Goal: Task Accomplishment & Management: Manage account settings

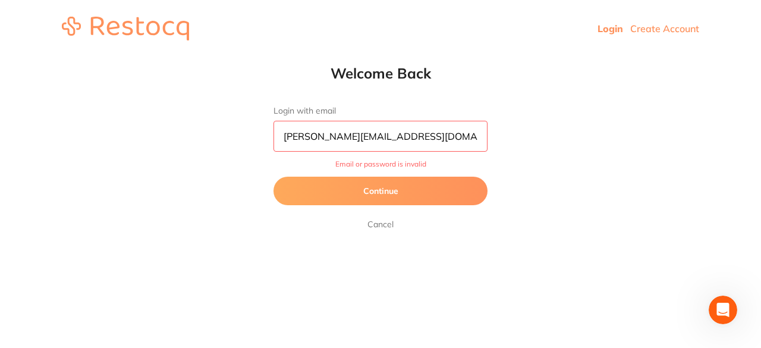
click at [331, 133] on input "[PERSON_NAME][EMAIL_ADDRESS][DOMAIN_NAME]" at bounding box center [380, 136] width 214 height 31
click at [376, 187] on button "Continue" at bounding box center [380, 190] width 214 height 29
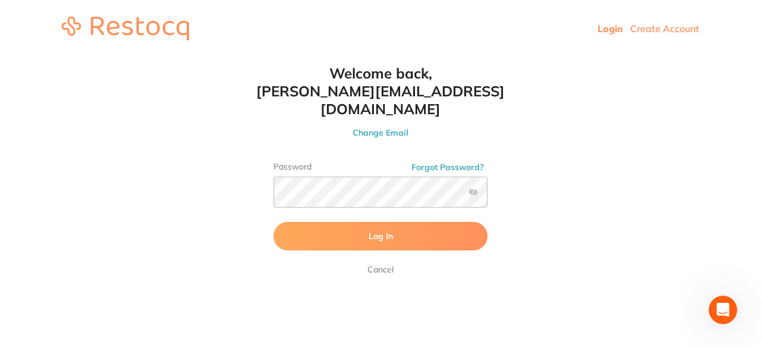
click at [376, 231] on span "Log In" at bounding box center [380, 236] width 24 height 11
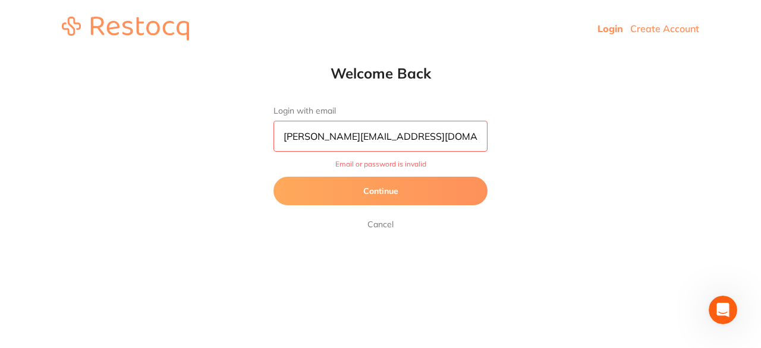
click at [353, 135] on input "[PERSON_NAME][EMAIL_ADDRESS][DOMAIN_NAME]" at bounding box center [380, 136] width 214 height 31
click at [370, 192] on button "Continue" at bounding box center [380, 190] width 214 height 29
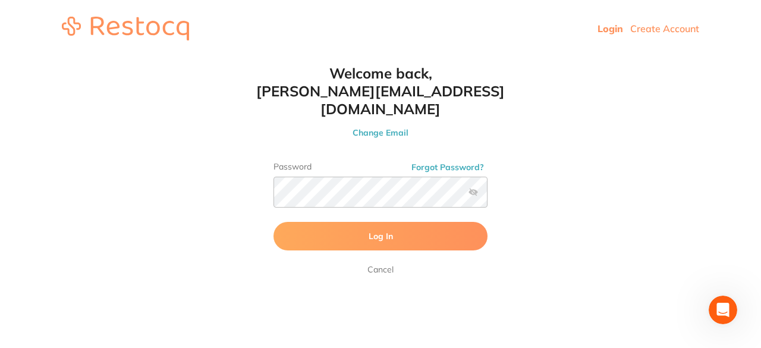
click at [368, 222] on button "Log In" at bounding box center [380, 236] width 214 height 29
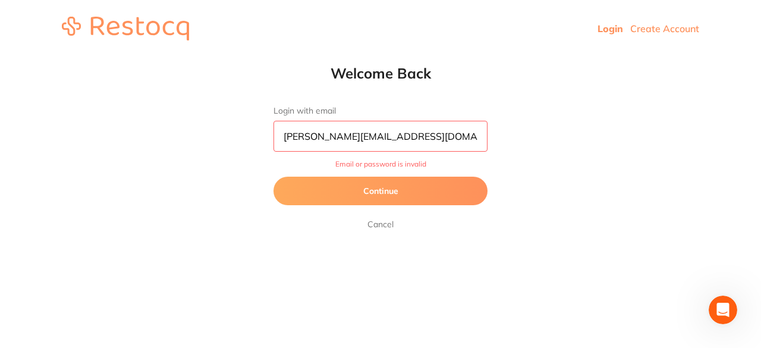
click at [327, 130] on input "[PERSON_NAME][EMAIL_ADDRESS][DOMAIN_NAME]" at bounding box center [380, 136] width 214 height 31
type input "[PERSON_NAME][EMAIL_ADDRESS][DOMAIN_NAME]"
click at [368, 187] on button "Continue" at bounding box center [380, 190] width 214 height 29
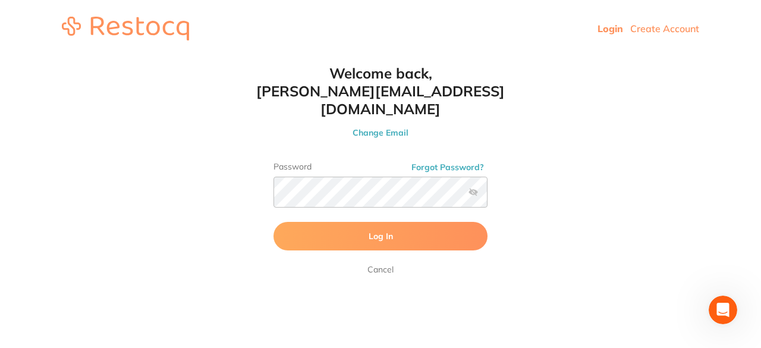
click at [358, 222] on button "Log In" at bounding box center [380, 236] width 214 height 29
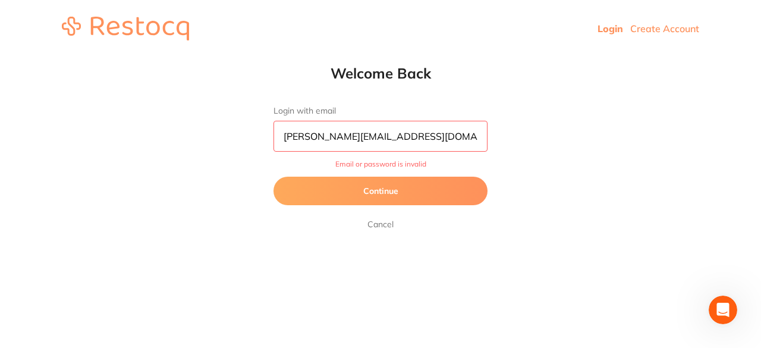
click at [385, 186] on button "Continue" at bounding box center [380, 190] width 214 height 29
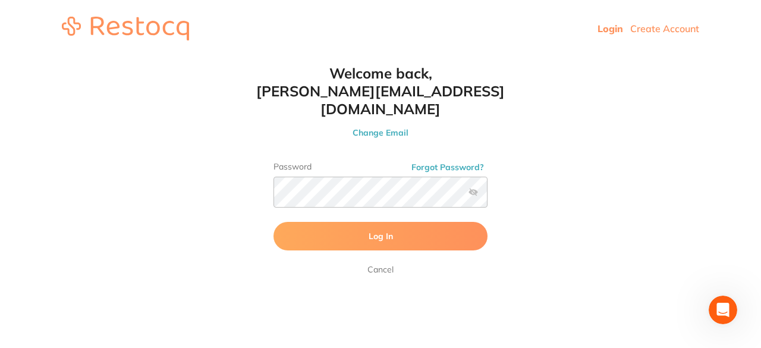
click at [474, 187] on label at bounding box center [473, 192] width 10 height 10
click at [487, 195] on input "checkbox" at bounding box center [487, 195] width 0 height 0
click at [364, 222] on button "Log In" at bounding box center [380, 236] width 214 height 29
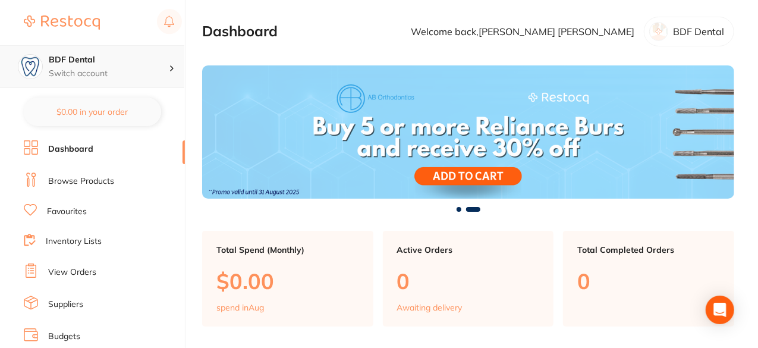
click at [87, 65] on h4 "BDF Dental" at bounding box center [109, 60] width 120 height 12
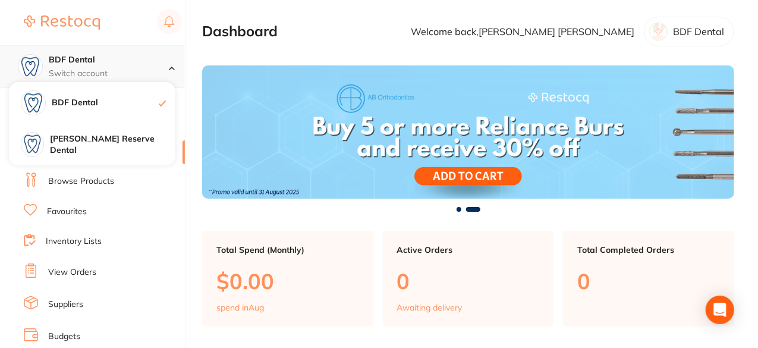
click at [87, 65] on h4 "BDF Dental" at bounding box center [109, 60] width 120 height 12
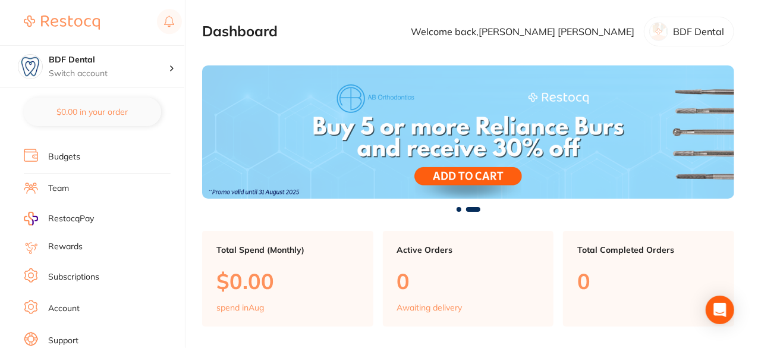
scroll to position [209, 0]
click at [56, 273] on link "Account" at bounding box center [63, 279] width 31 height 12
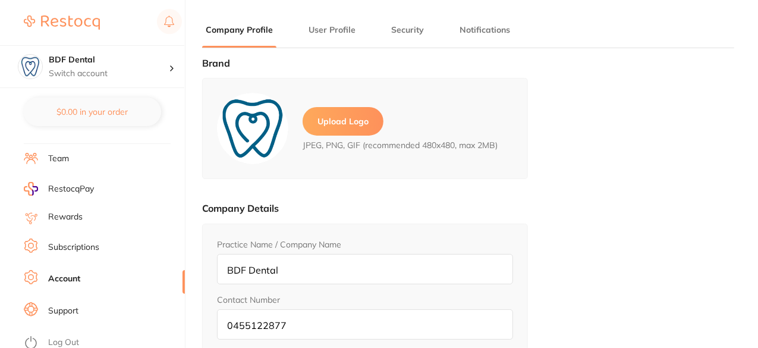
type input "[PERSON_NAME]"
type input "[PERSON_NAME][EMAIL_ADDRESS][DOMAIN_NAME]"
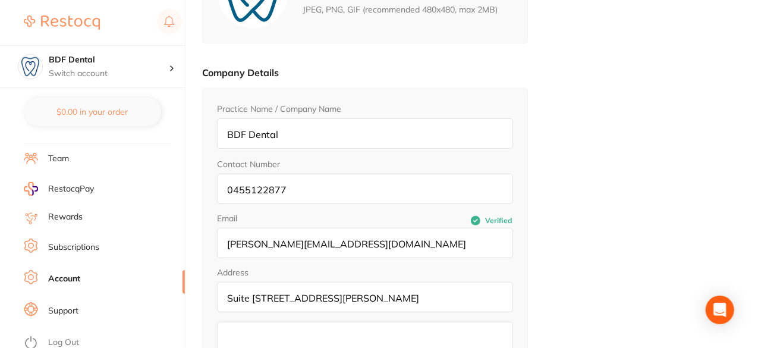
scroll to position [232, 0]
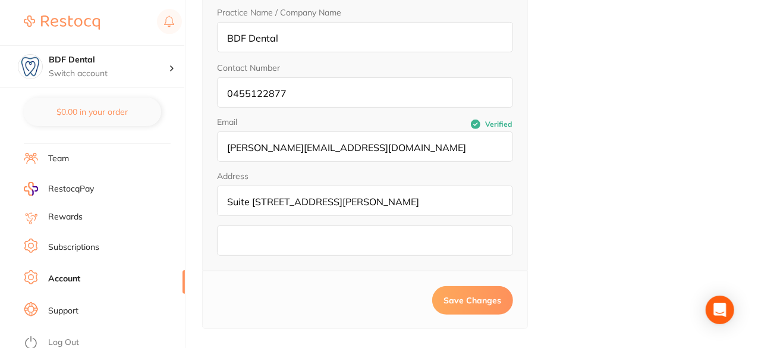
click at [65, 245] on link "Subscriptions" at bounding box center [73, 247] width 51 height 12
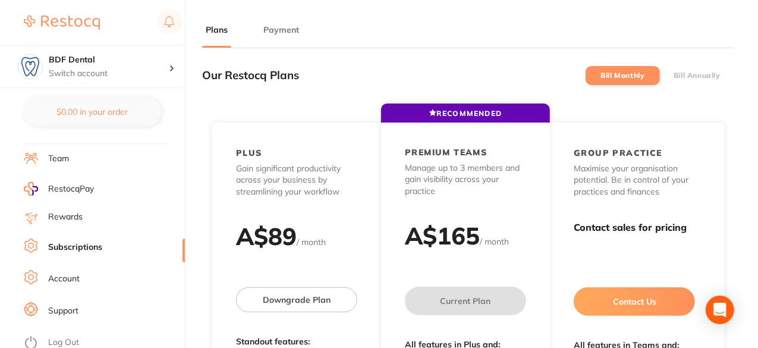
click at [288, 33] on button "Payment" at bounding box center [281, 29] width 43 height 11
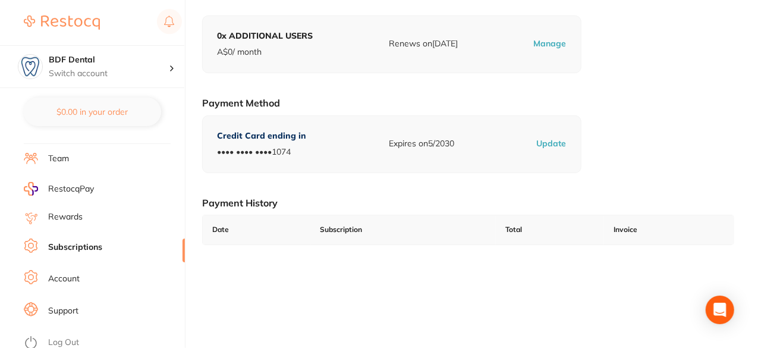
scroll to position [168, 0]
click at [550, 138] on p "Update" at bounding box center [552, 143] width 30 height 12
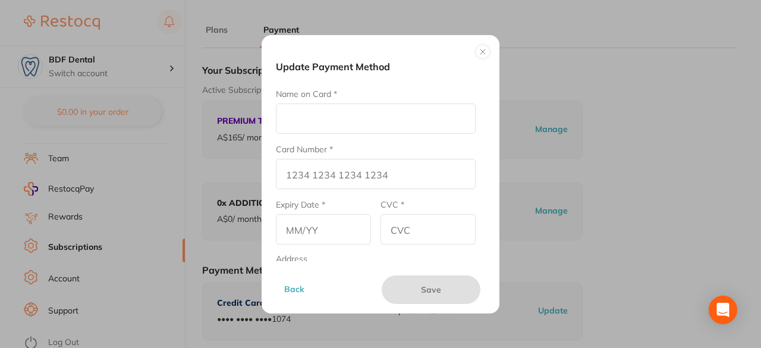
click at [325, 116] on input "Name on Card *" at bounding box center [376, 118] width 200 height 30
type input "Dr [PERSON_NAME]"
type input "[CREDIT_CARD_NUMBER]"
type input "08/28"
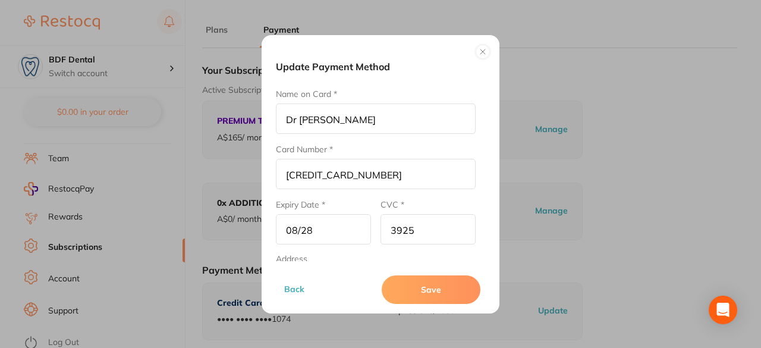
type input "3925"
click at [427, 287] on button "Save" at bounding box center [430, 289] width 99 height 29
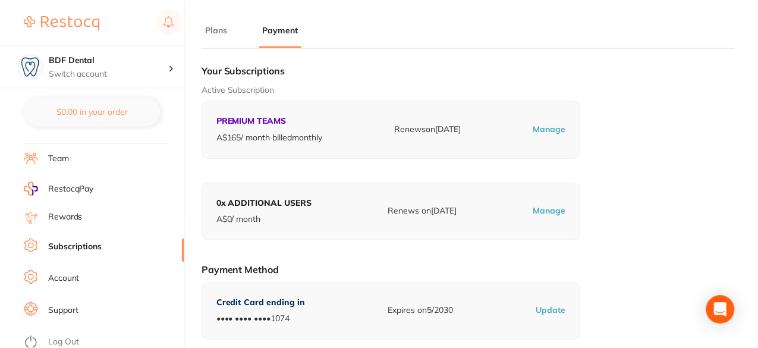
scroll to position [168, 0]
